Goal: Transaction & Acquisition: Purchase product/service

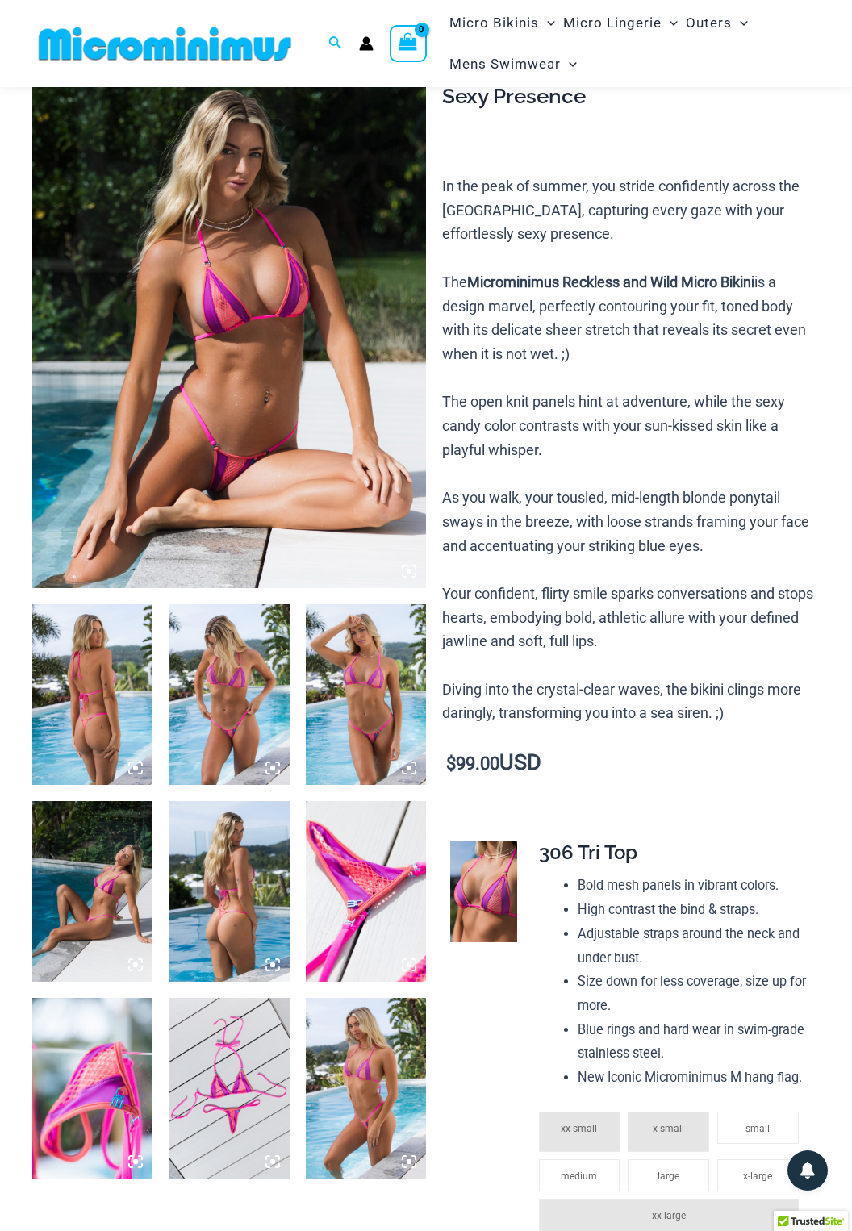
scroll to position [139, 0]
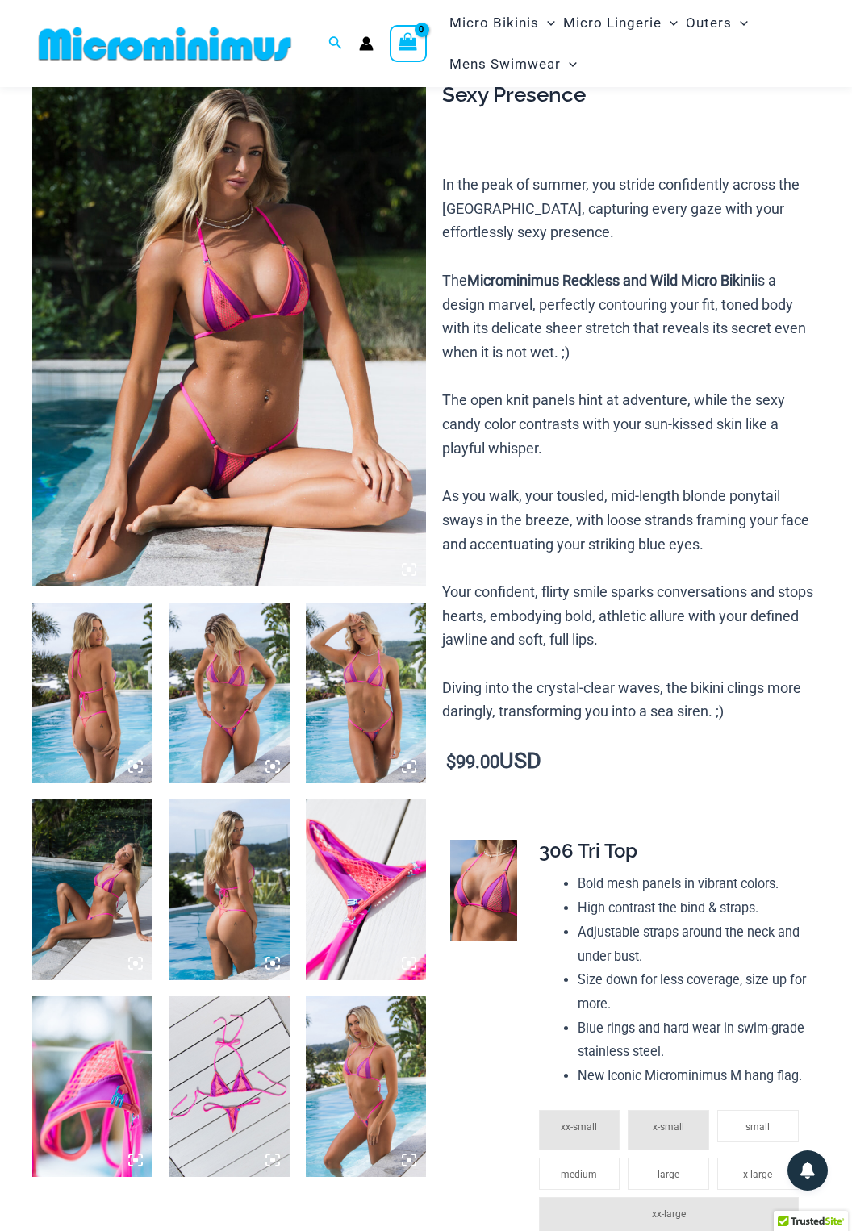
click at [374, 1079] on img at bounding box center [366, 1087] width 120 height 181
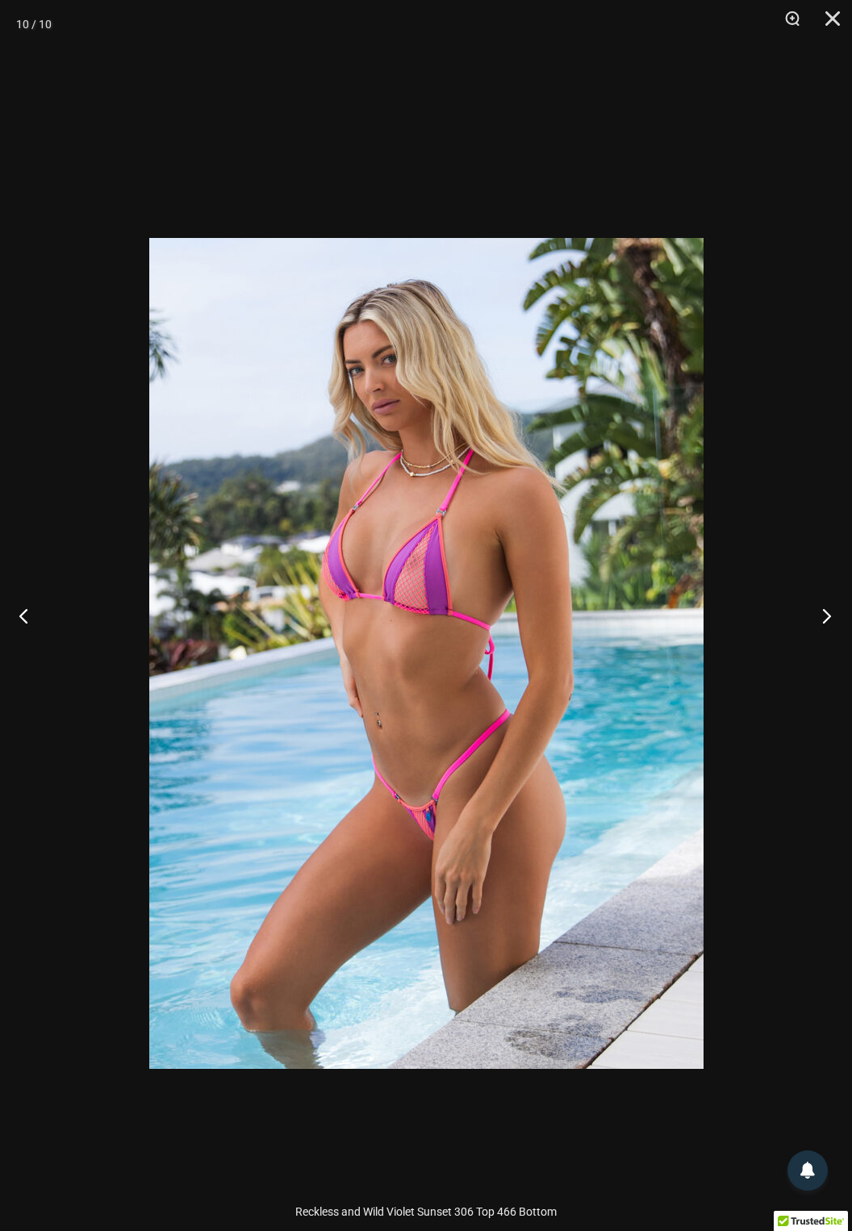
click at [814, 653] on button "Next" at bounding box center [822, 615] width 61 height 81
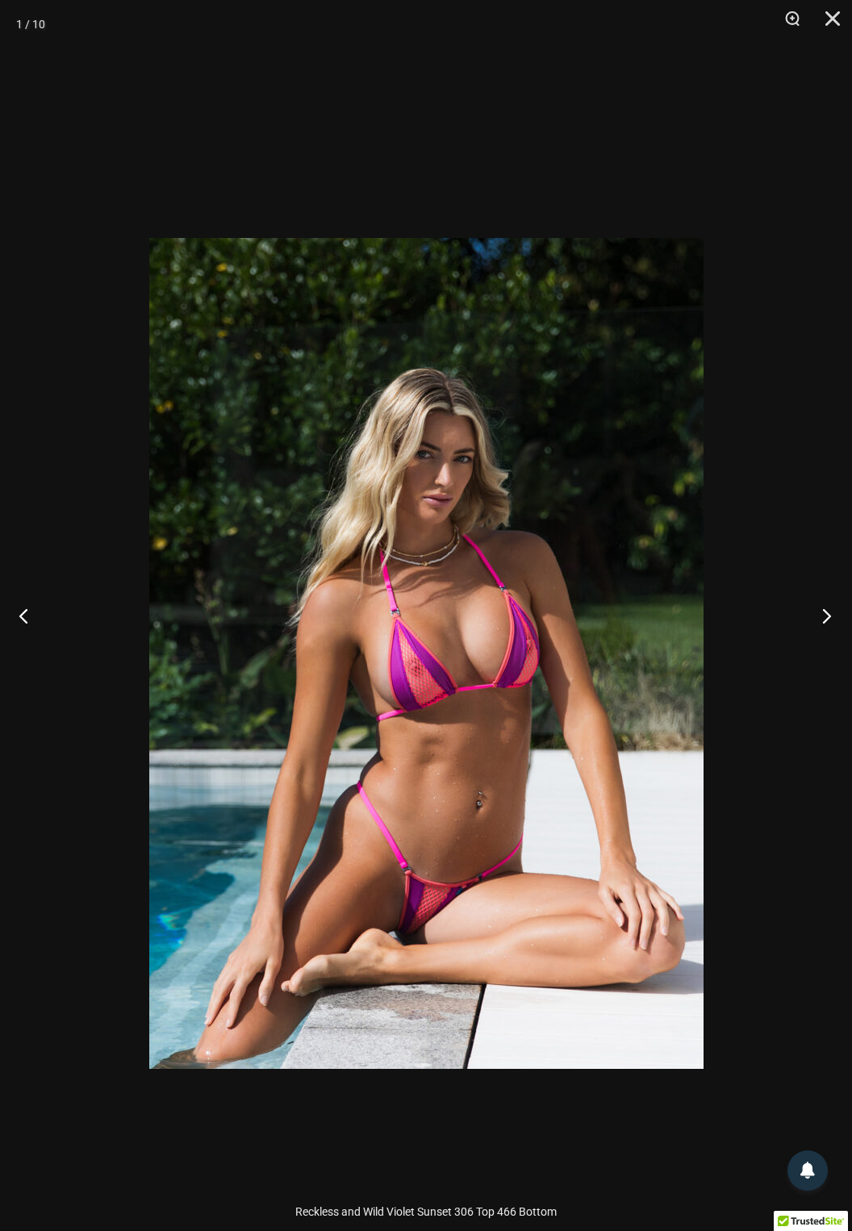
click at [793, 656] on button "Next" at bounding box center [822, 615] width 61 height 81
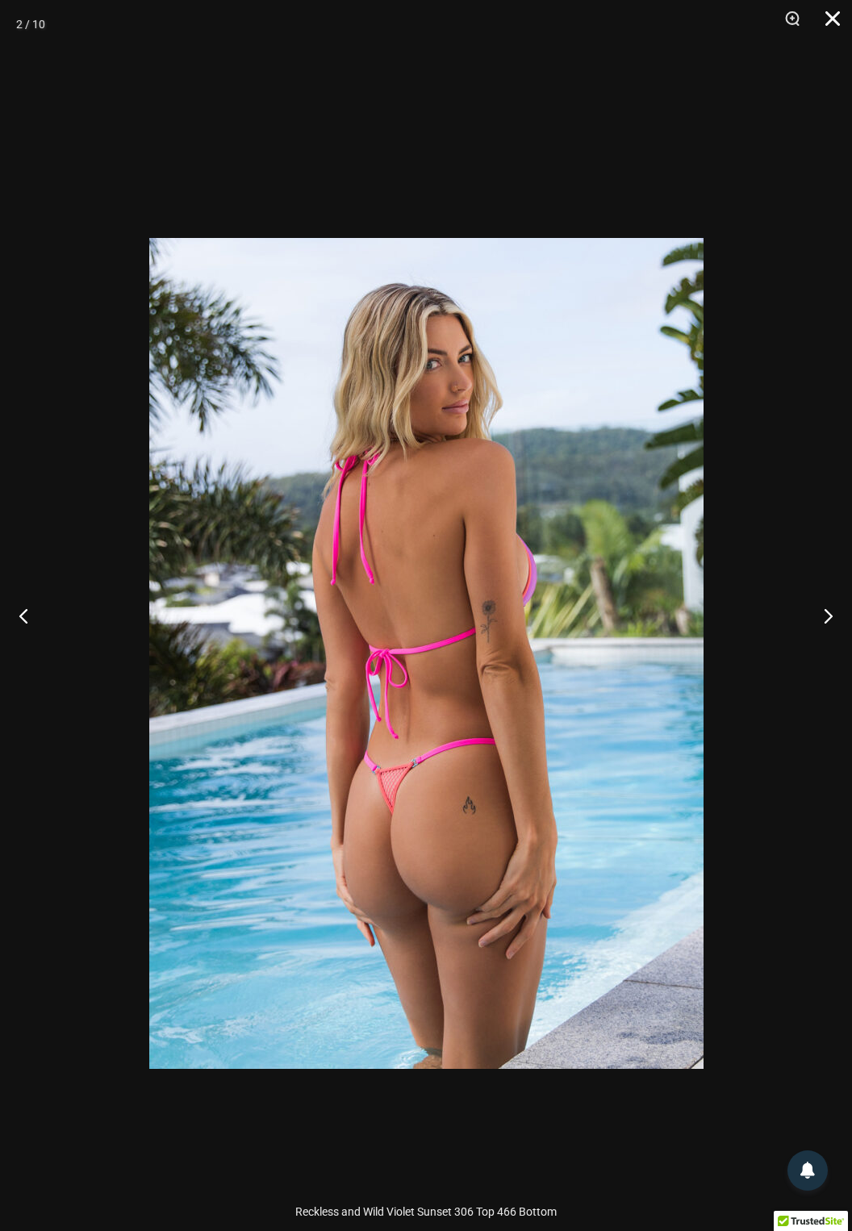
click at [837, 18] on button "Close" at bounding box center [827, 24] width 40 height 48
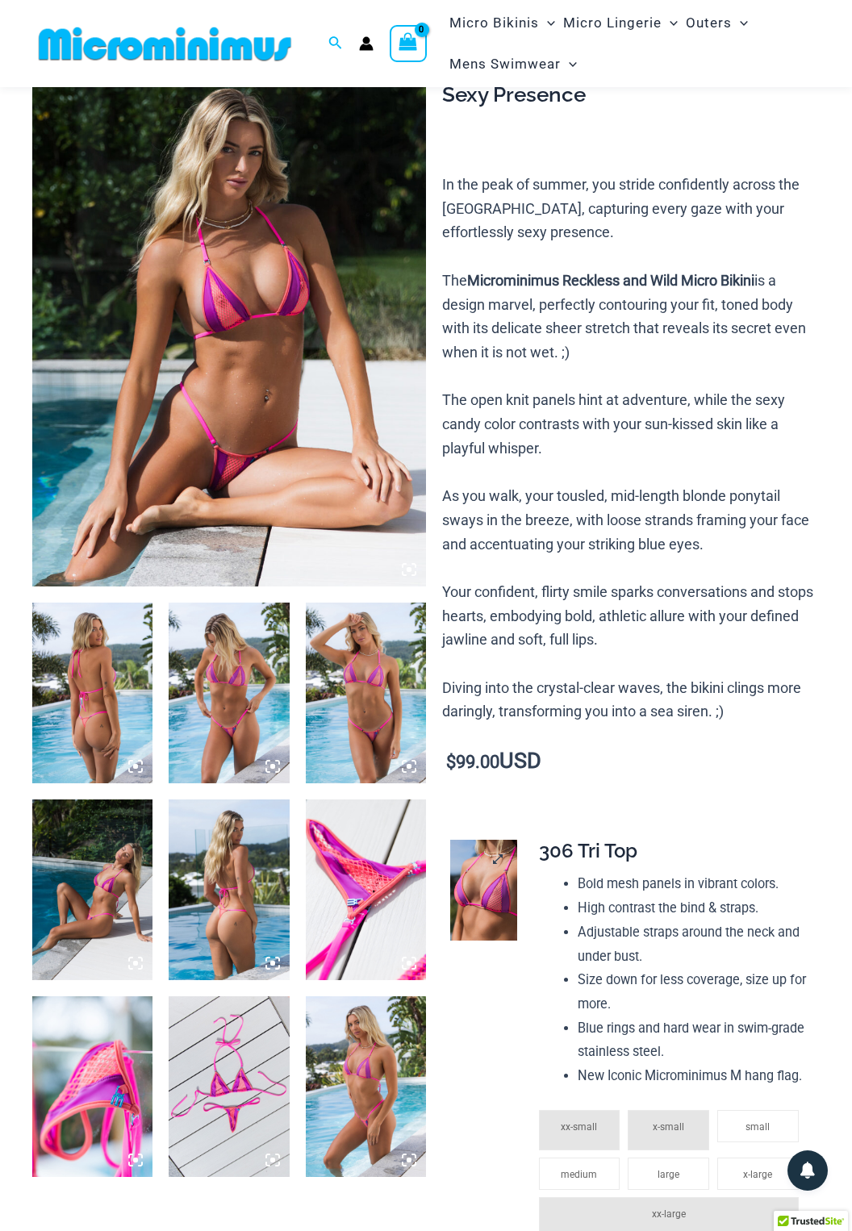
click at [491, 894] on img at bounding box center [484, 891] width 68 height 102
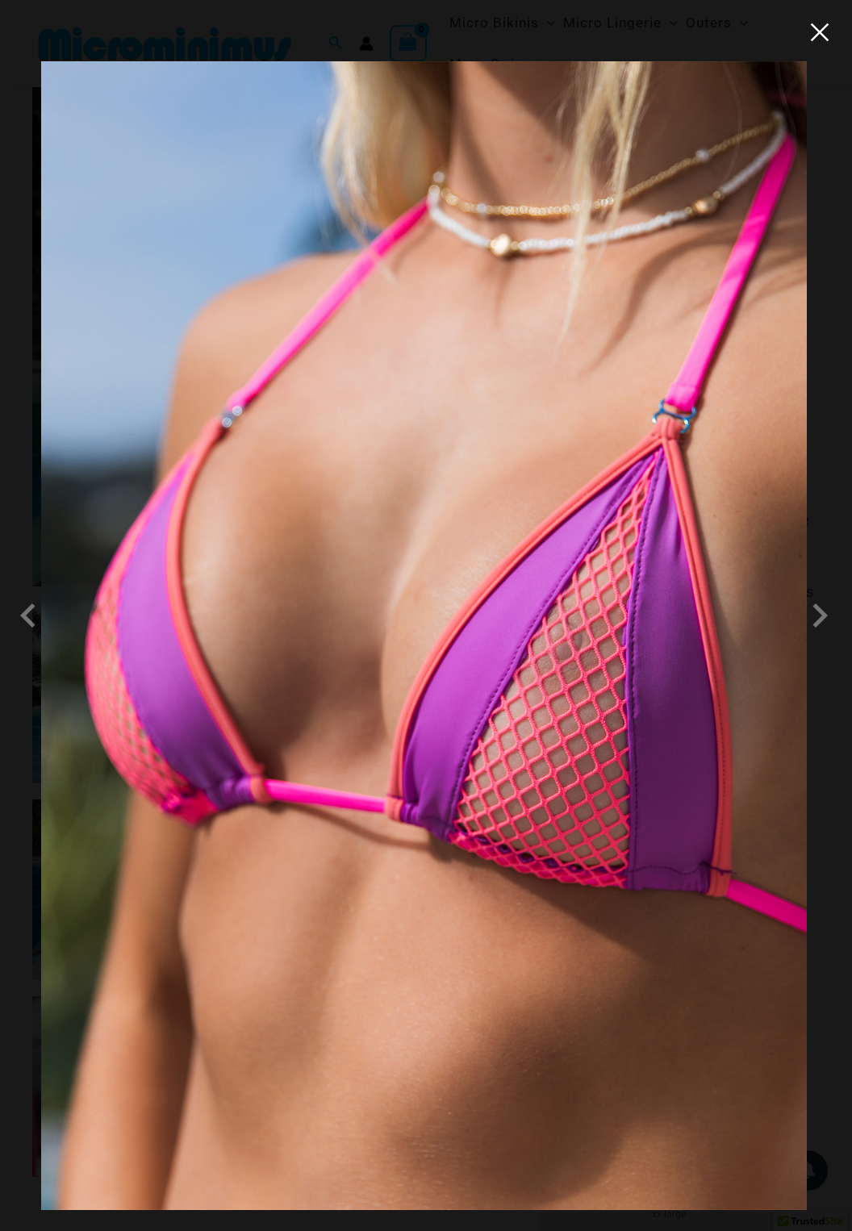
click at [808, 36] on button "Close" at bounding box center [820, 32] width 24 height 24
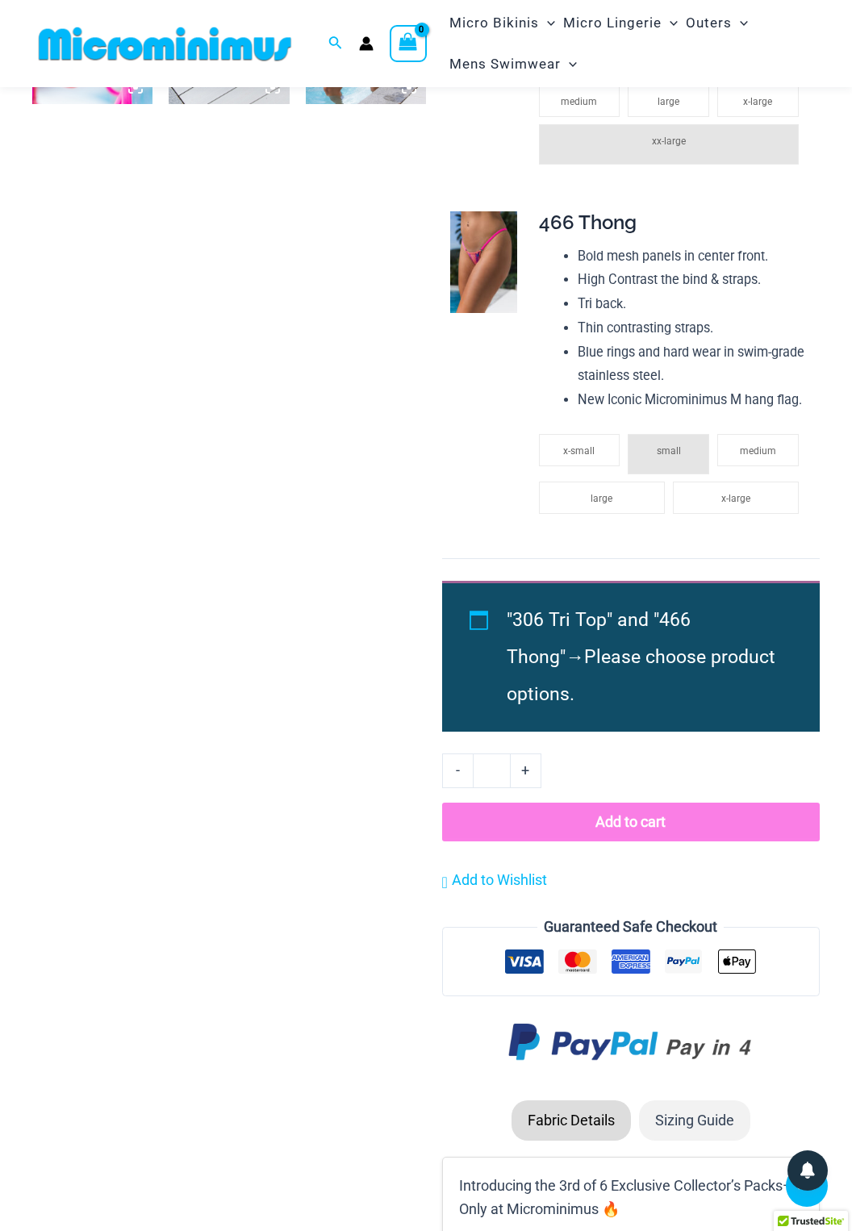
scroll to position [1202, 0]
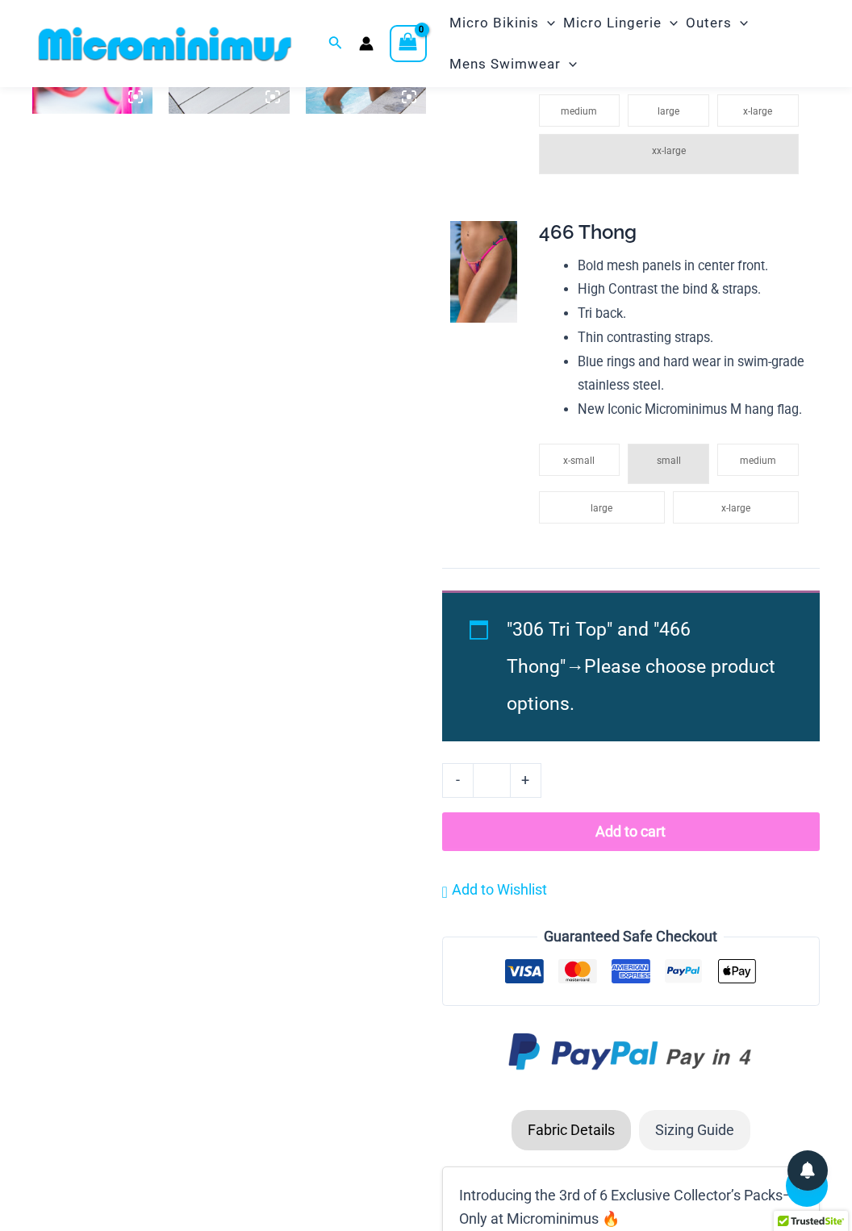
click at [498, 281] on img at bounding box center [484, 272] width 68 height 102
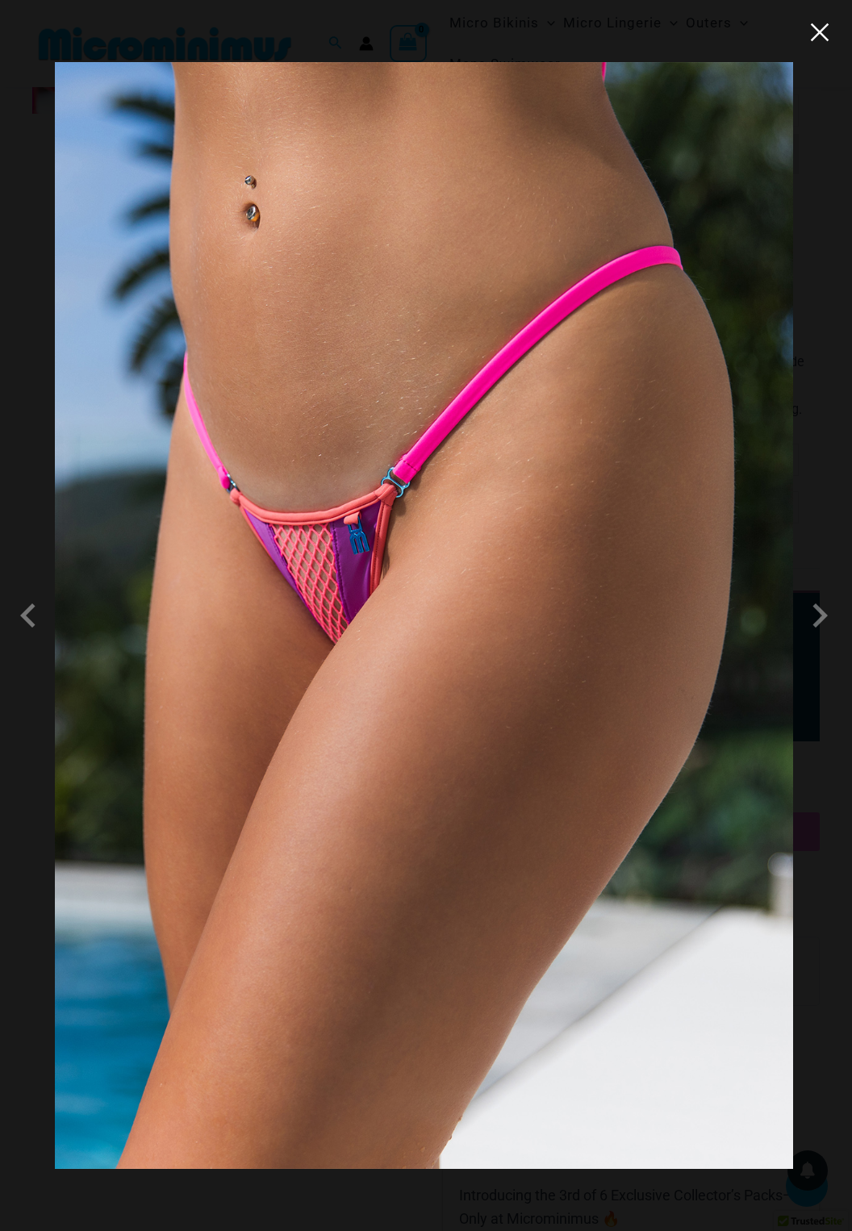
click at [826, 31] on button "Close" at bounding box center [820, 32] width 24 height 24
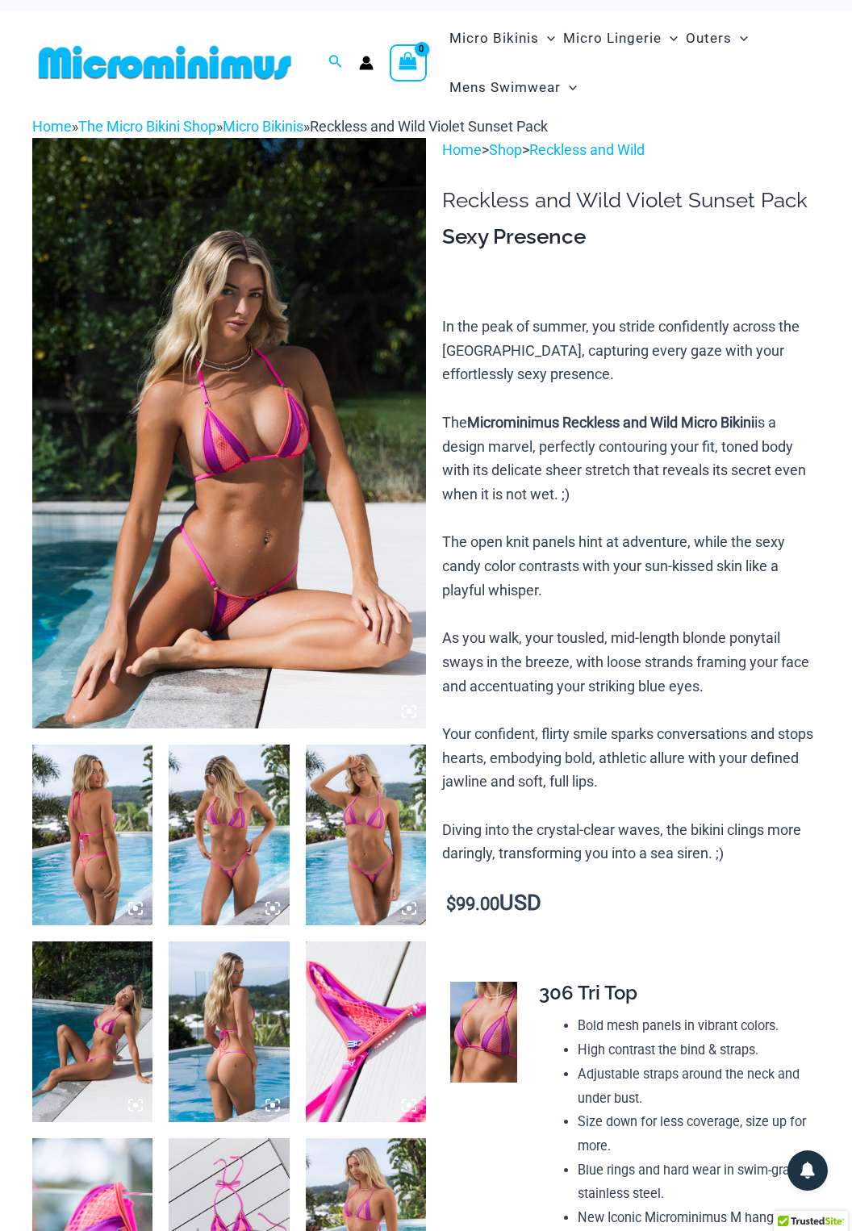
scroll to position [0, 0]
